Goal: Check status: Check status

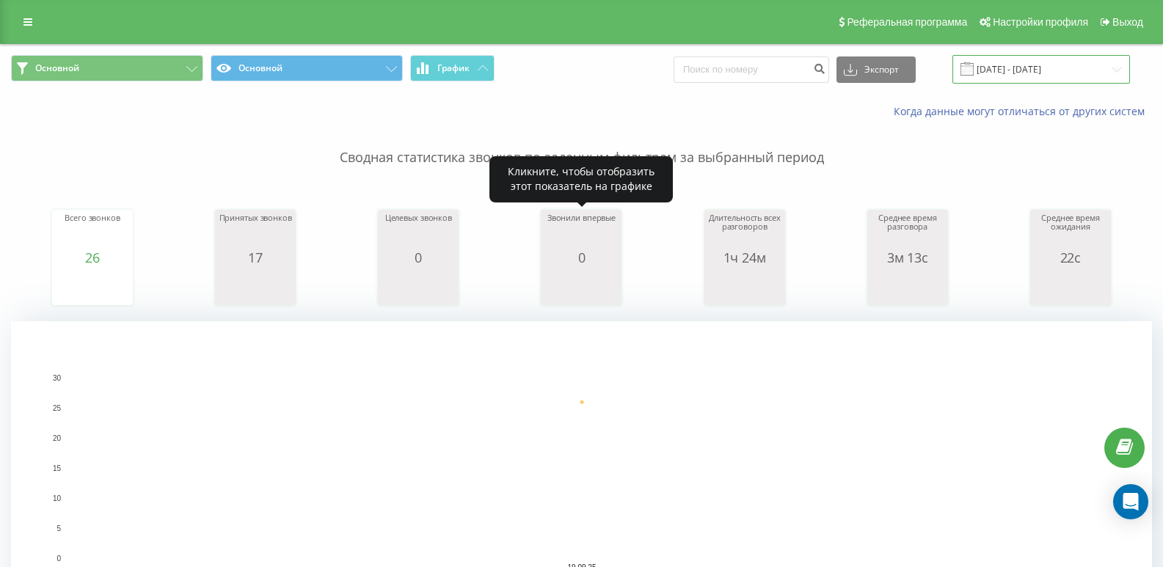
click at [1013, 70] on input "[DATE] - [DATE]" at bounding box center [1041, 69] width 178 height 29
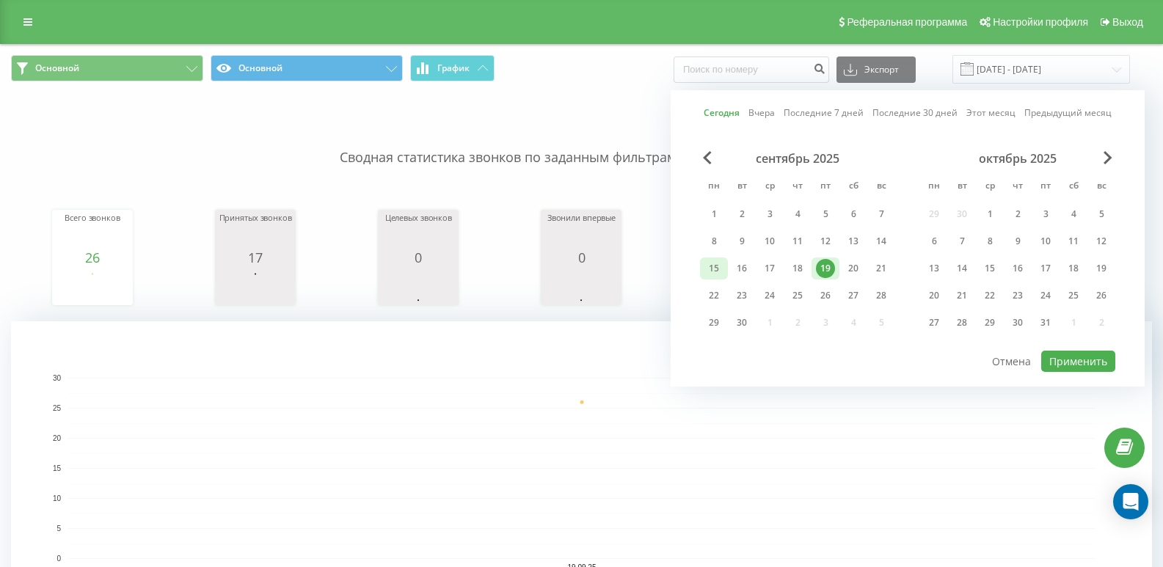
click at [717, 268] on div "15" at bounding box center [713, 268] width 19 height 19
click at [828, 274] on div "19" at bounding box center [825, 268] width 19 height 19
click at [1066, 360] on button "Применить" at bounding box center [1078, 361] width 74 height 21
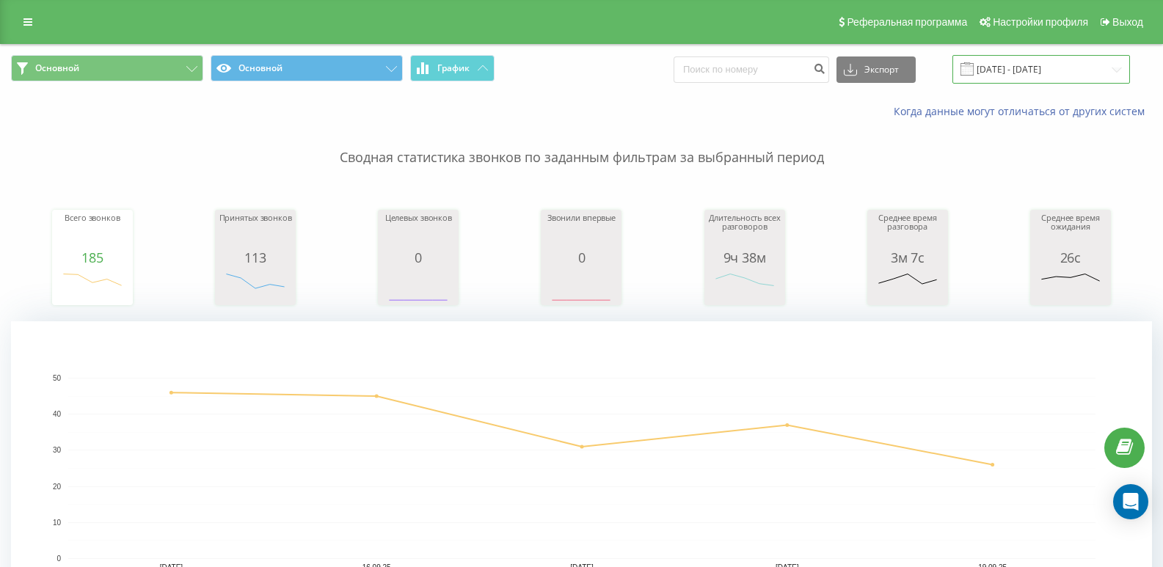
click at [1025, 79] on input "15.09.2025 - 19.09.2025" at bounding box center [1041, 69] width 178 height 29
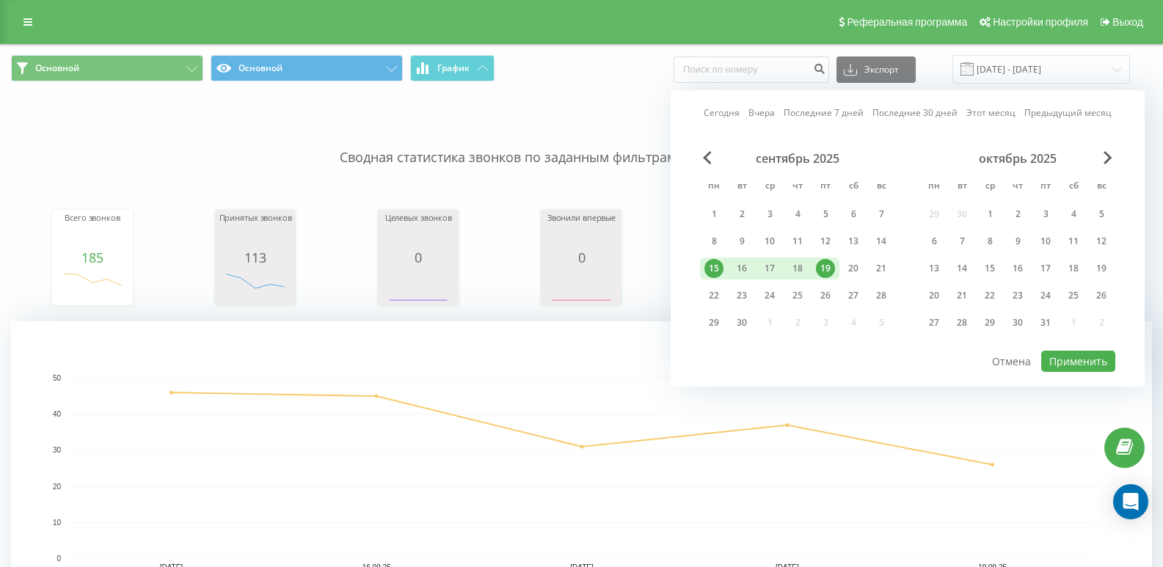
click at [818, 267] on div "19" at bounding box center [825, 268] width 19 height 19
click at [1071, 356] on button "Применить" at bounding box center [1078, 361] width 74 height 21
type input "[DATE] - [DATE]"
